Goal: Information Seeking & Learning: Find specific fact

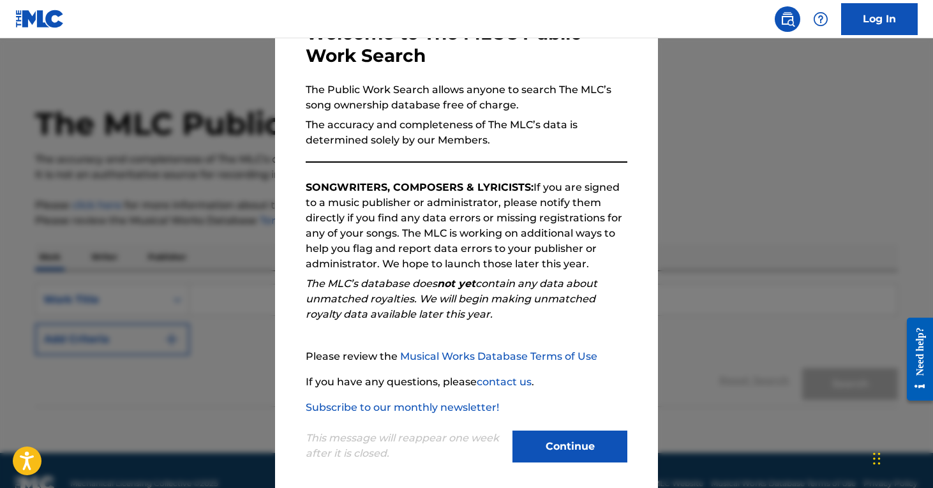
scroll to position [96, 0]
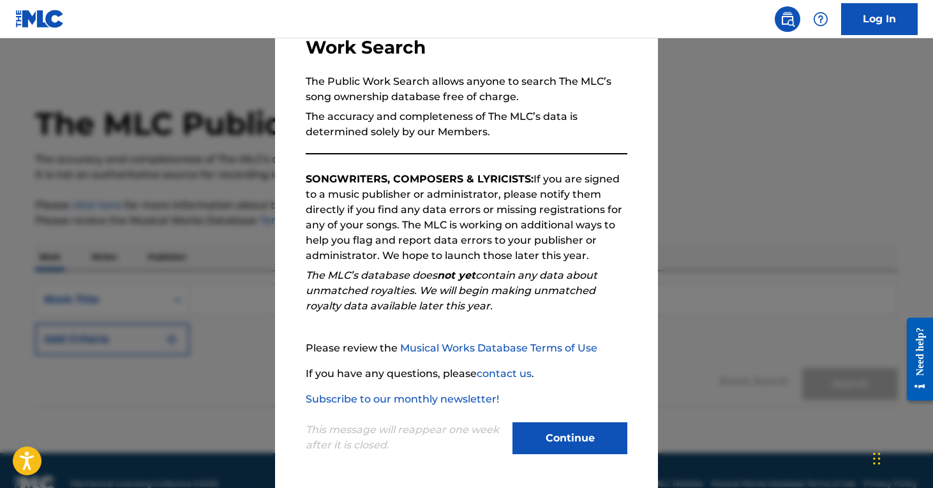
click at [555, 441] on button "Continue" at bounding box center [569, 438] width 115 height 32
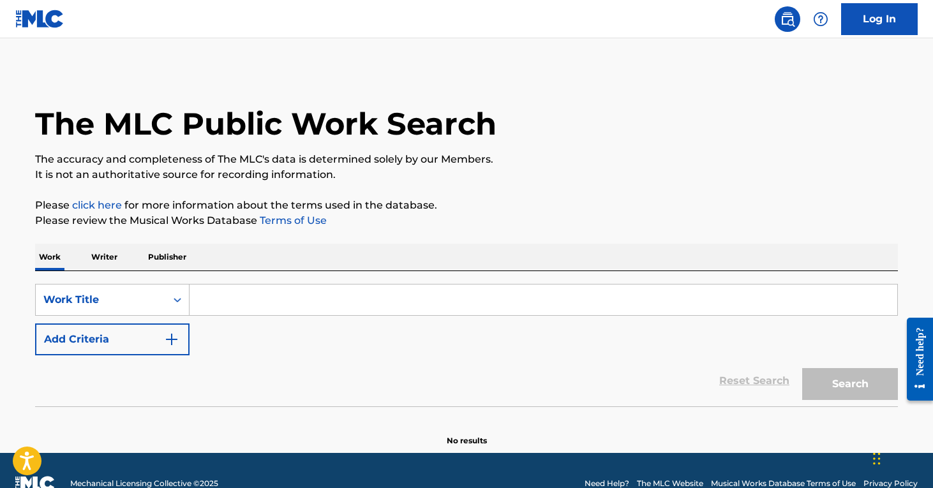
click at [316, 288] on input "Search Form" at bounding box center [544, 300] width 708 height 31
paste input "Masochistic Lover"
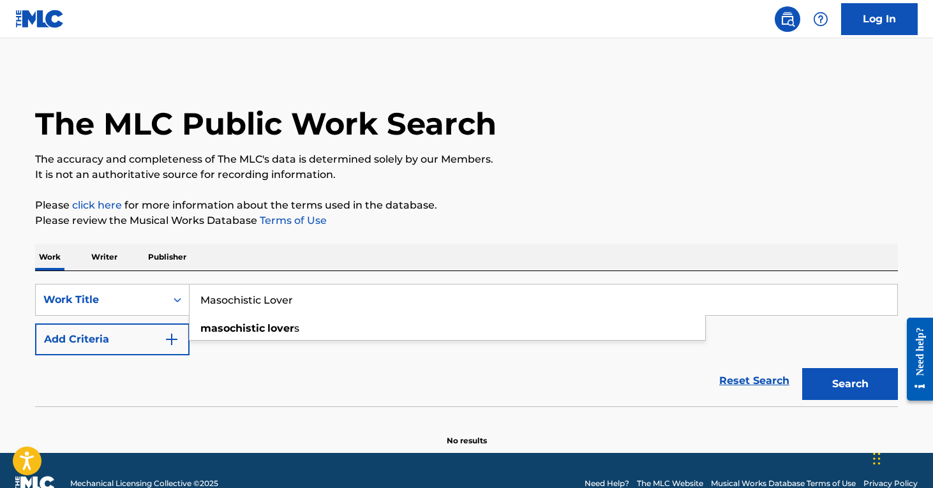
type input "Masochistic Lover"
click at [123, 327] on button "Add Criteria" at bounding box center [112, 340] width 154 height 32
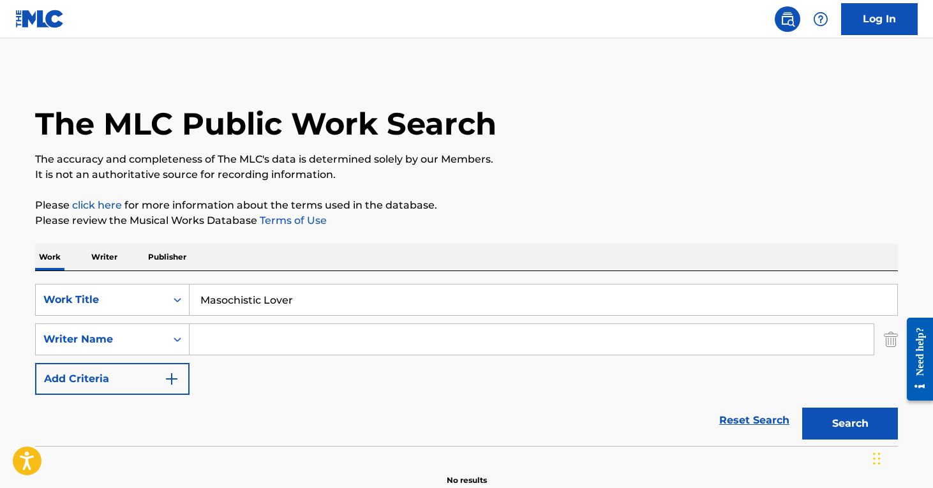
click at [283, 337] on input "Search Form" at bounding box center [532, 339] width 684 height 31
paste input "Greatti"
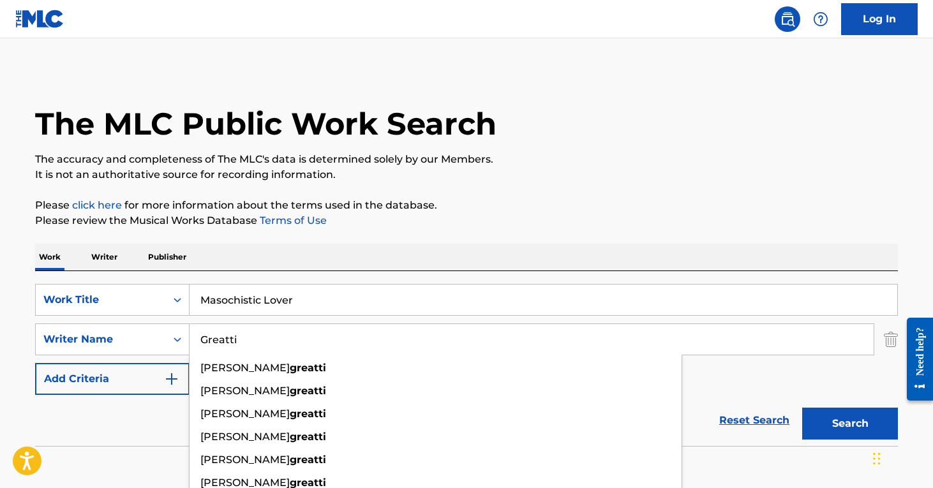
scroll to position [66, 0]
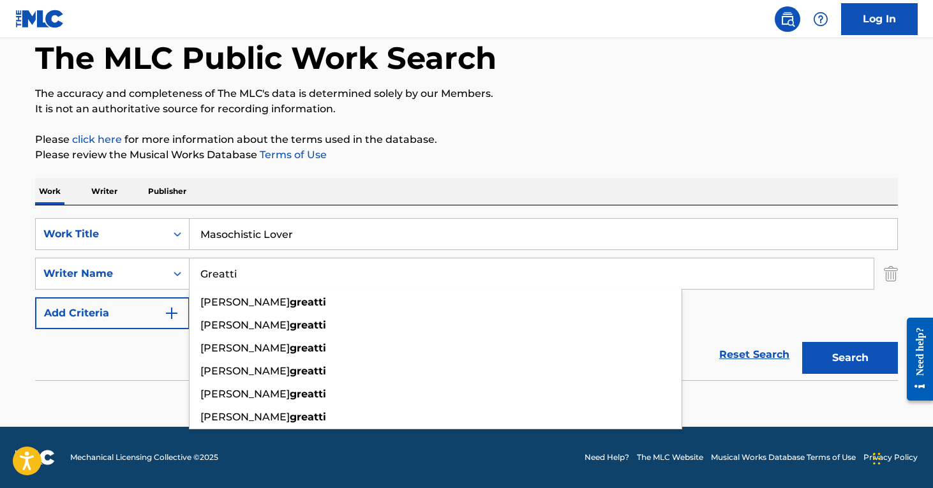
type input "Greatti"
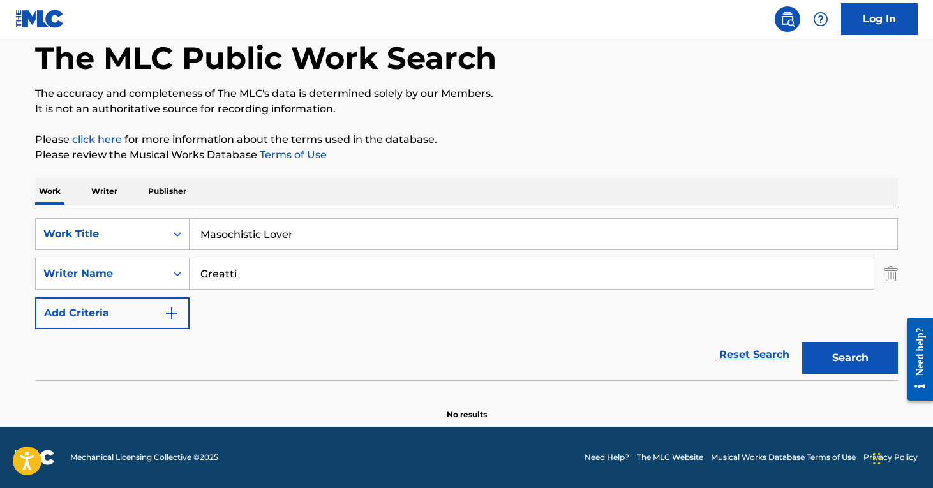
click at [831, 354] on button "Search" at bounding box center [850, 358] width 96 height 32
click at [288, 234] on input "Masochistic Lover" at bounding box center [544, 234] width 708 height 31
